Goal: Find specific page/section: Find specific page/section

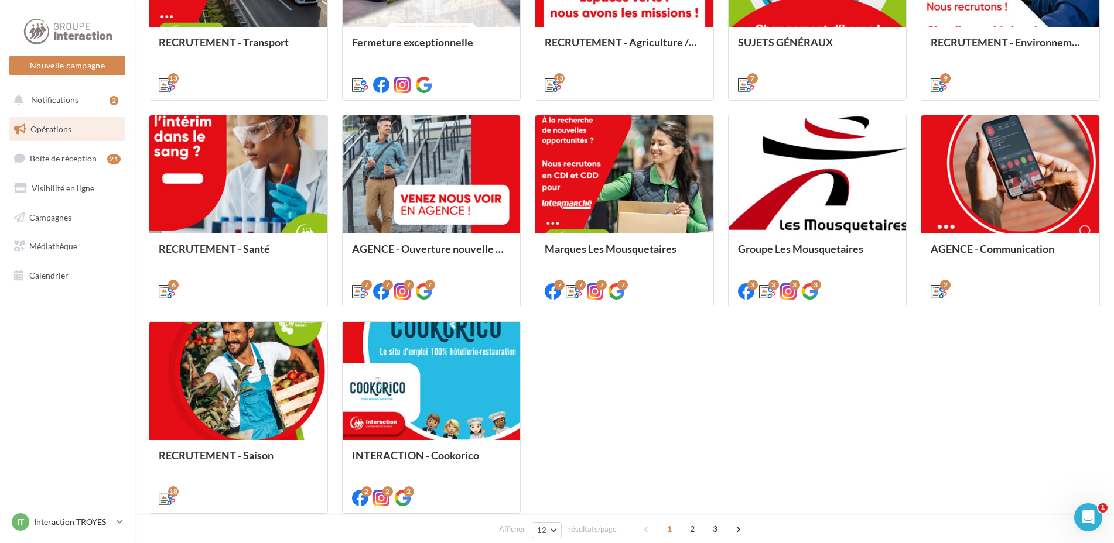
scroll to position [234, 0]
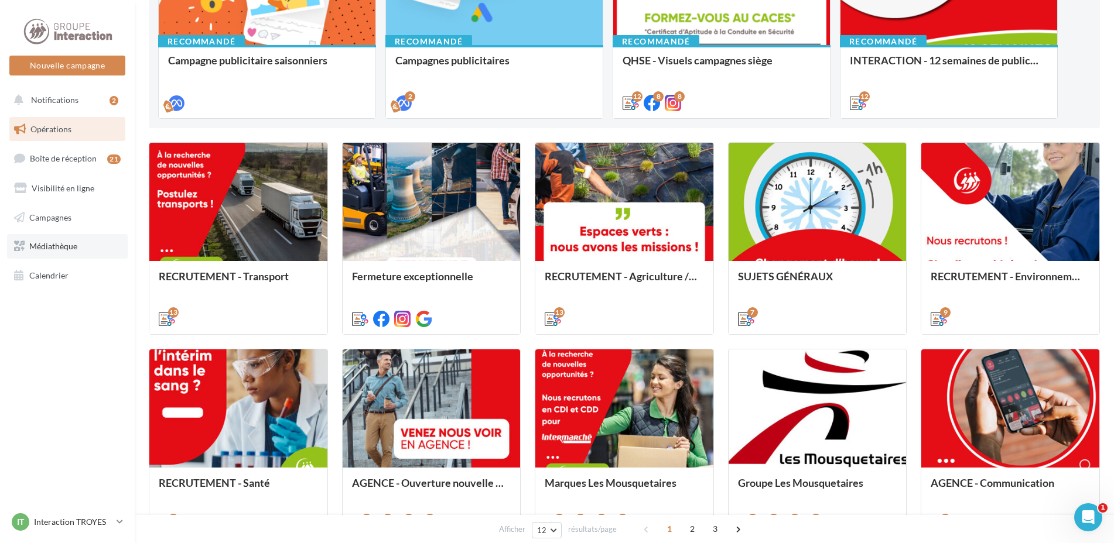
click at [64, 254] on link "Médiathèque" at bounding box center [67, 246] width 121 height 25
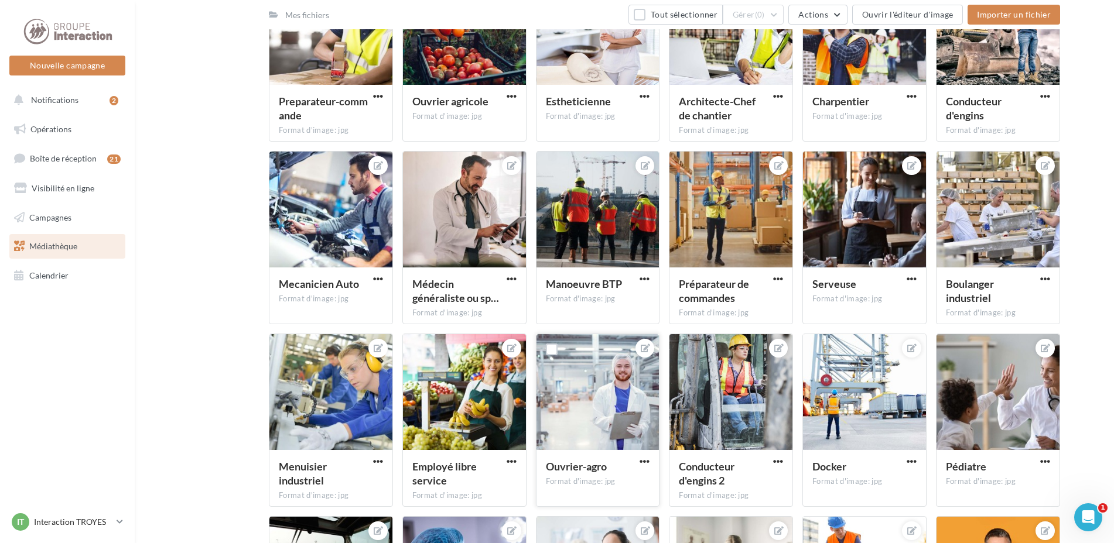
scroll to position [2309, 0]
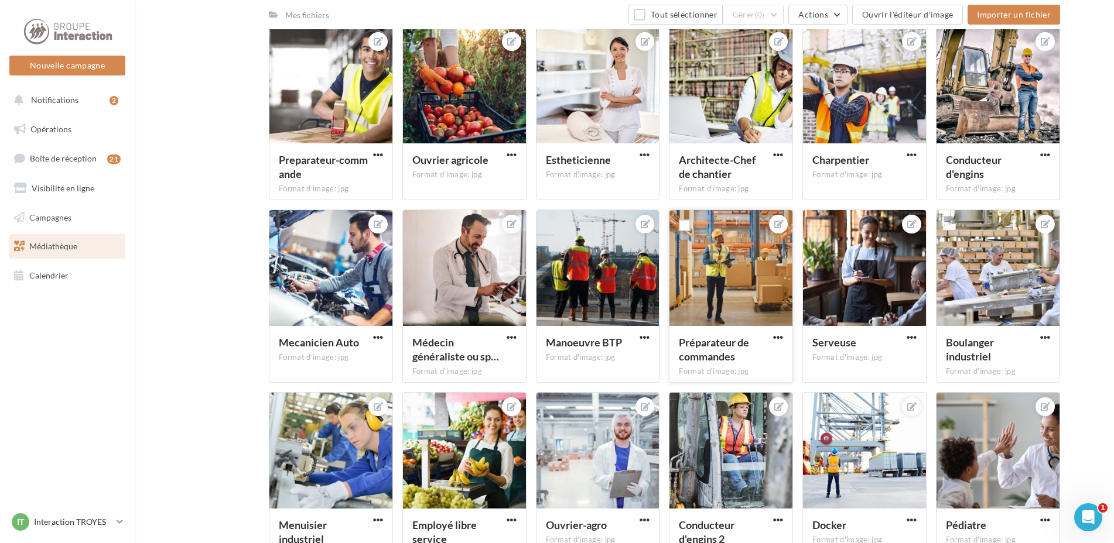
click at [754, 241] on div at bounding box center [730, 268] width 123 height 117
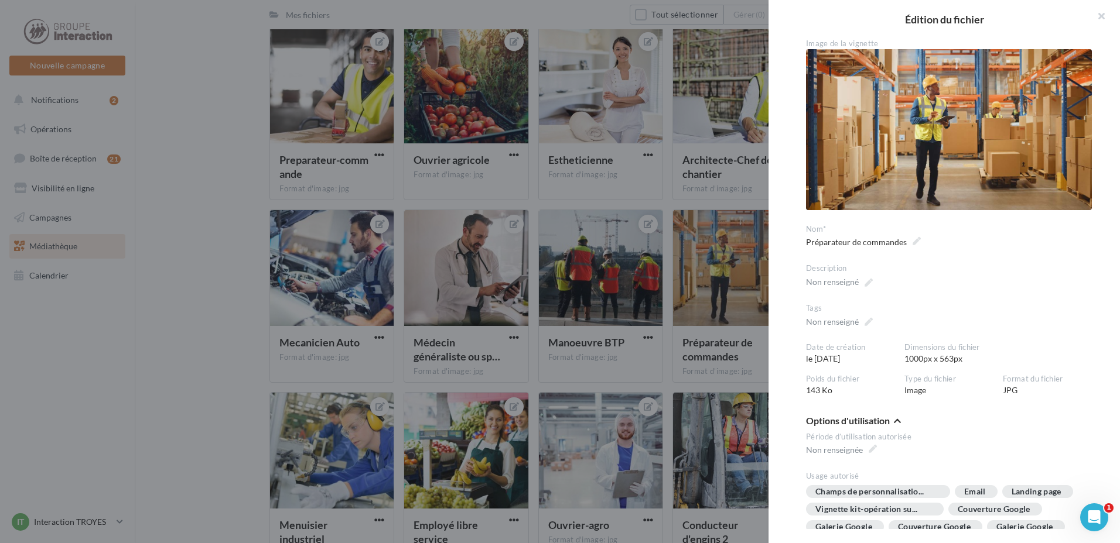
click at [966, 114] on img at bounding box center [949, 129] width 286 height 161
click at [155, 344] on div at bounding box center [560, 271] width 1120 height 543
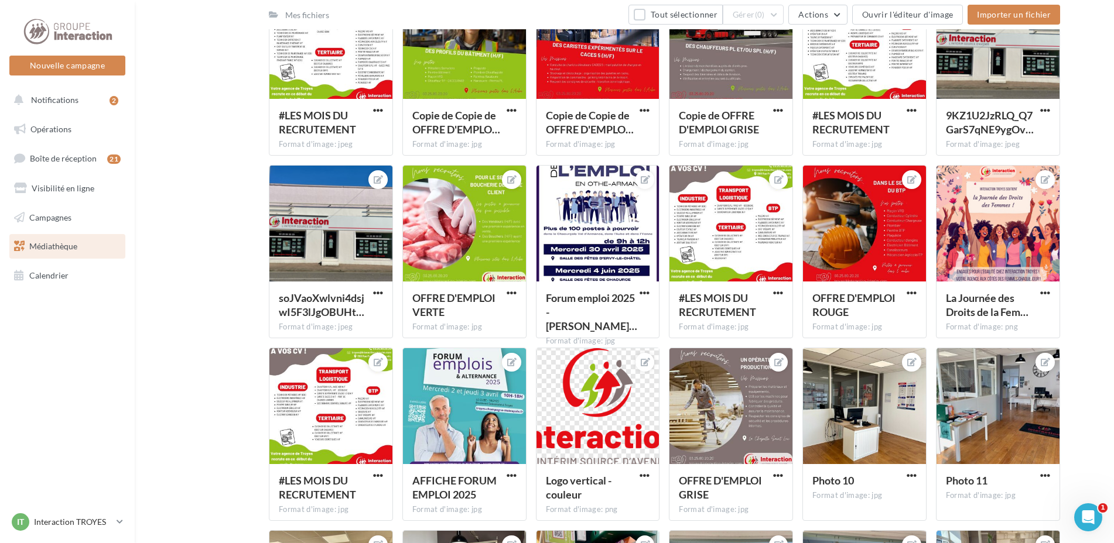
scroll to position [878, 0]
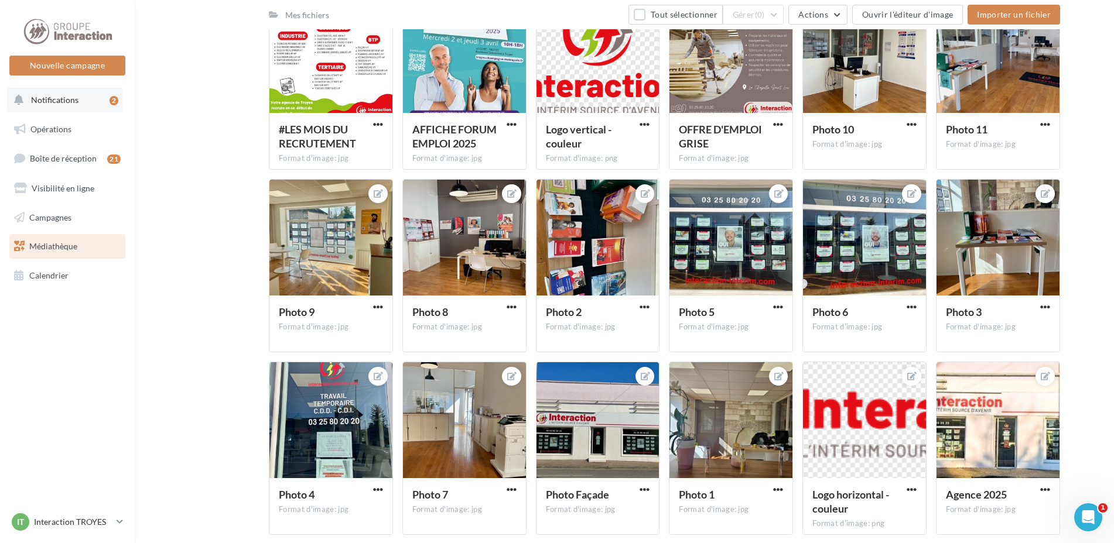
click at [89, 111] on button "Notifications 2" at bounding box center [65, 100] width 116 height 25
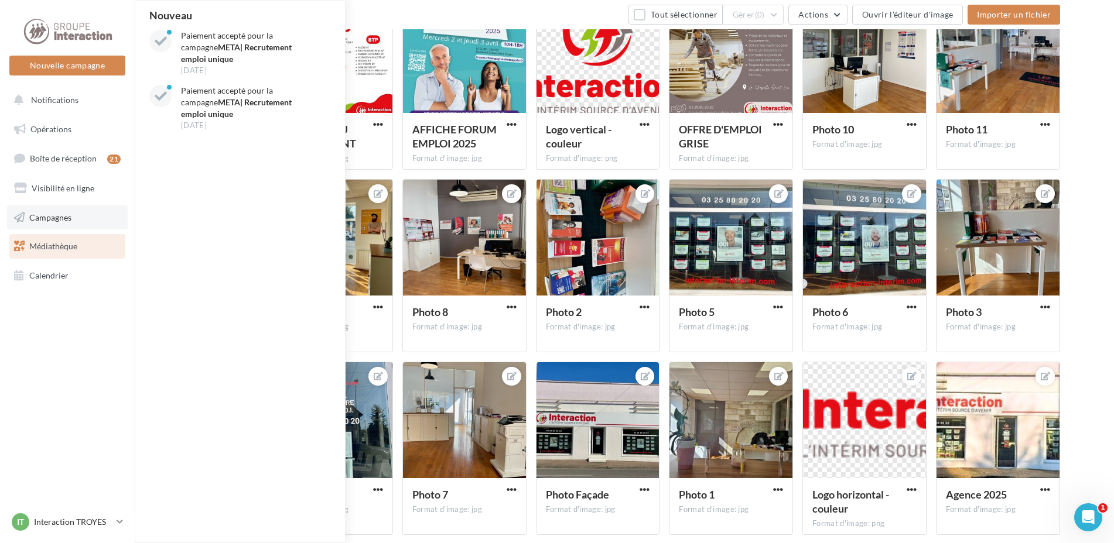
click at [73, 222] on link "Campagnes" at bounding box center [67, 218] width 121 height 25
